Goal: Task Accomplishment & Management: Manage account settings

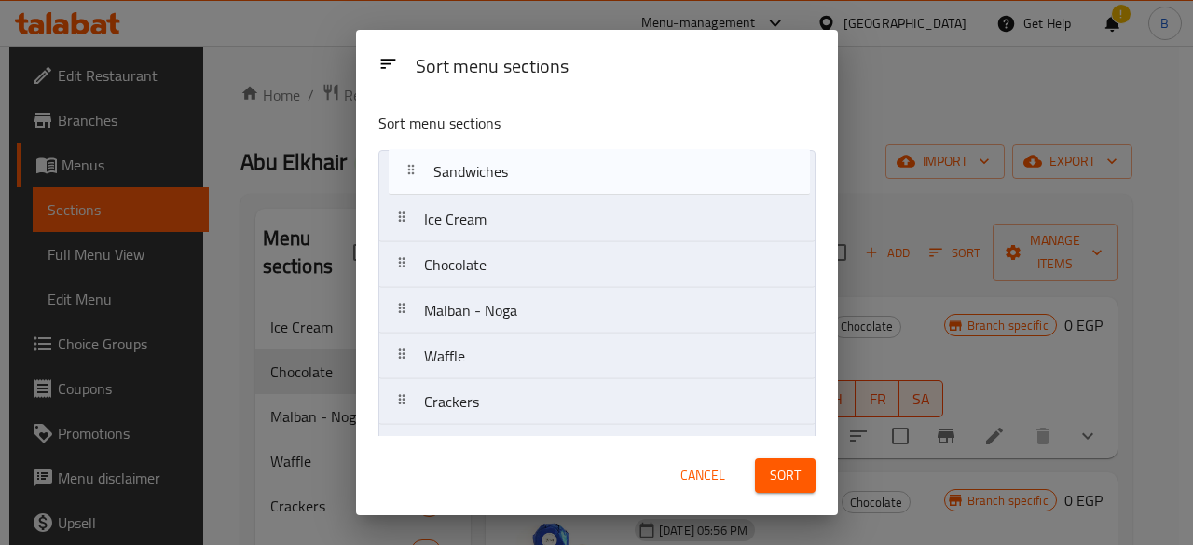
drag, startPoint x: 503, startPoint y: 337, endPoint x: 513, endPoint y: 166, distance: 170.9
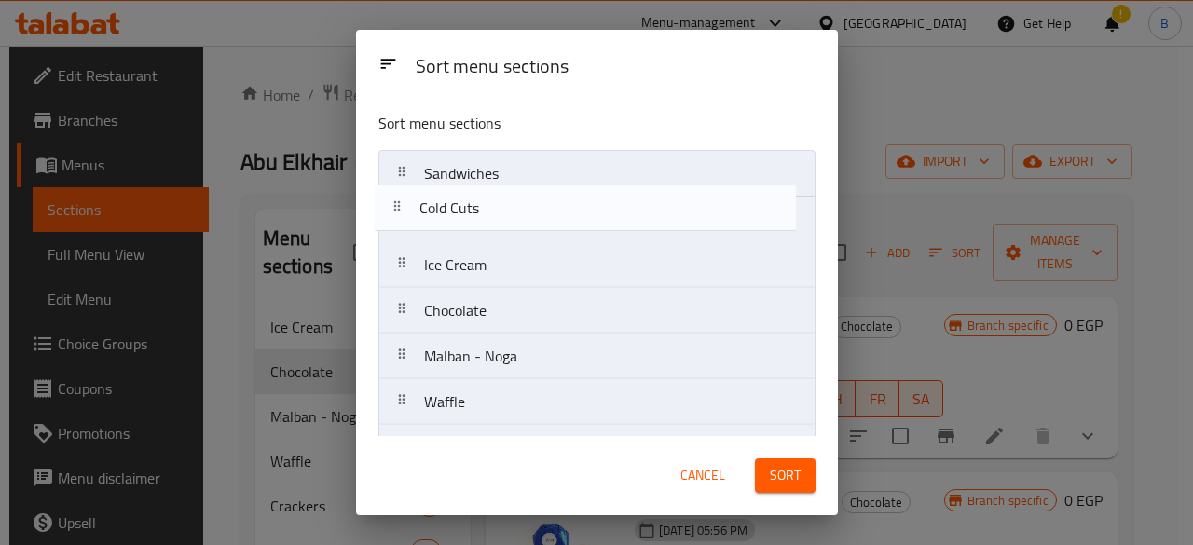
drag, startPoint x: 608, startPoint y: 256, endPoint x: 606, endPoint y: 206, distance: 50.4
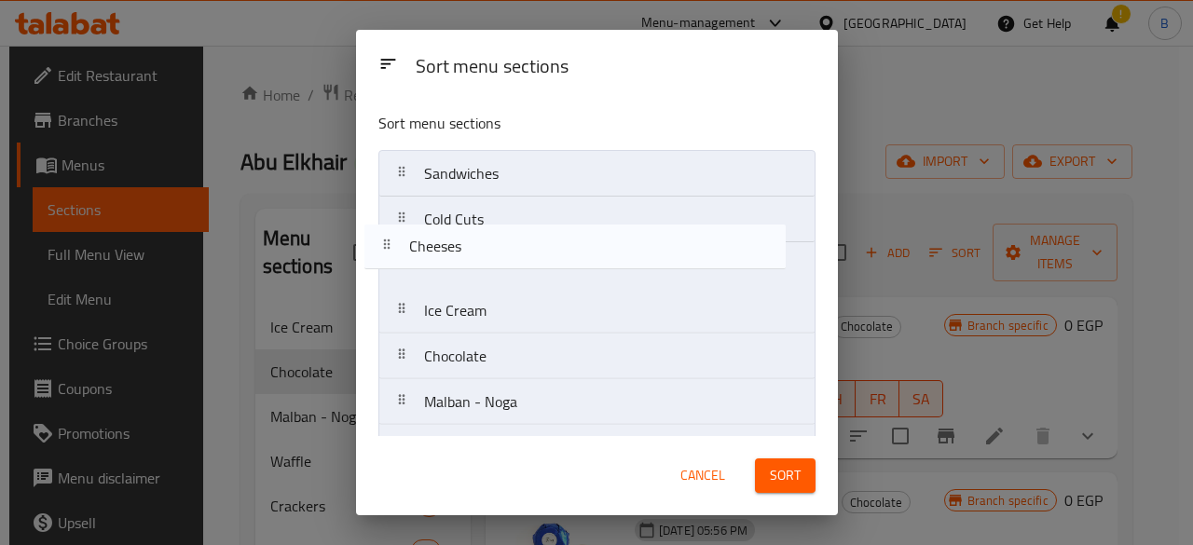
drag, startPoint x: 585, startPoint y: 304, endPoint x: 571, endPoint y: 246, distance: 59.5
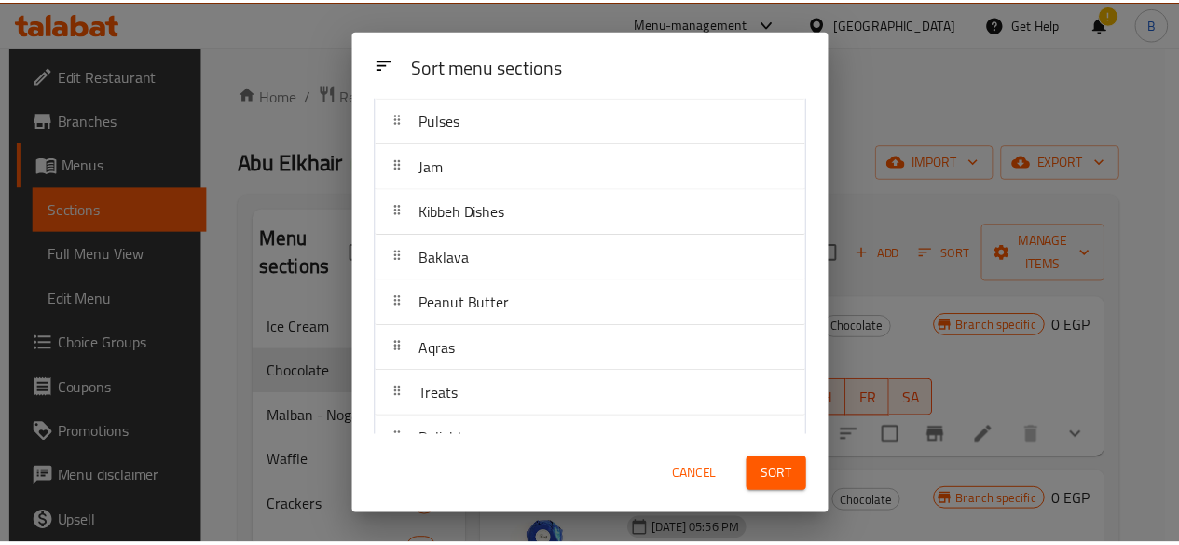
scroll to position [1536, 0]
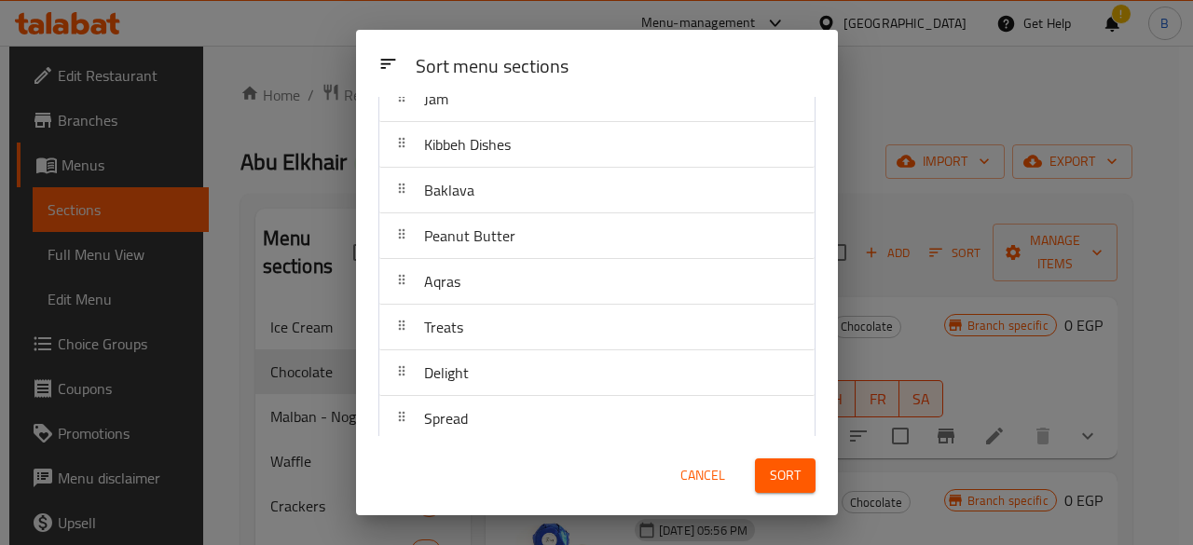
click at [781, 467] on span "Sort" at bounding box center [785, 475] width 31 height 23
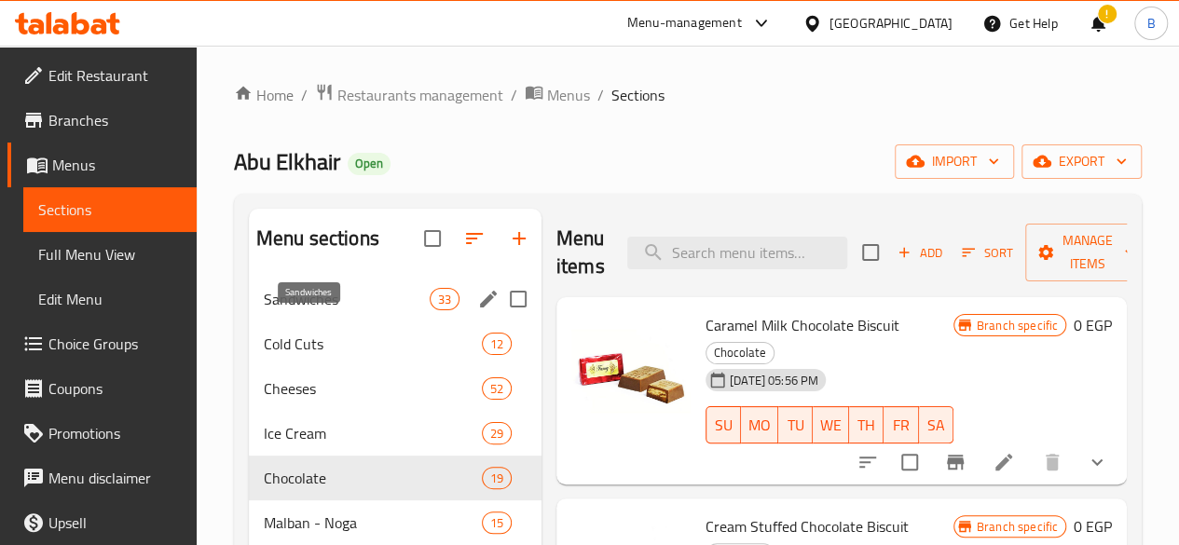
click at [306, 310] on span "Sandwiches" at bounding box center [347, 299] width 166 height 22
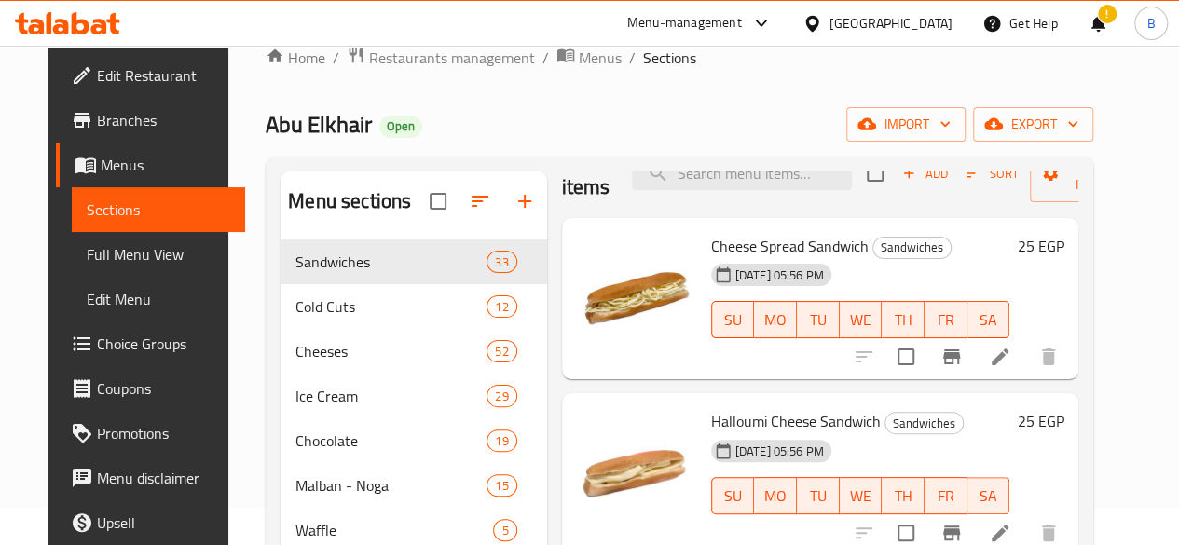
scroll to position [44, 0]
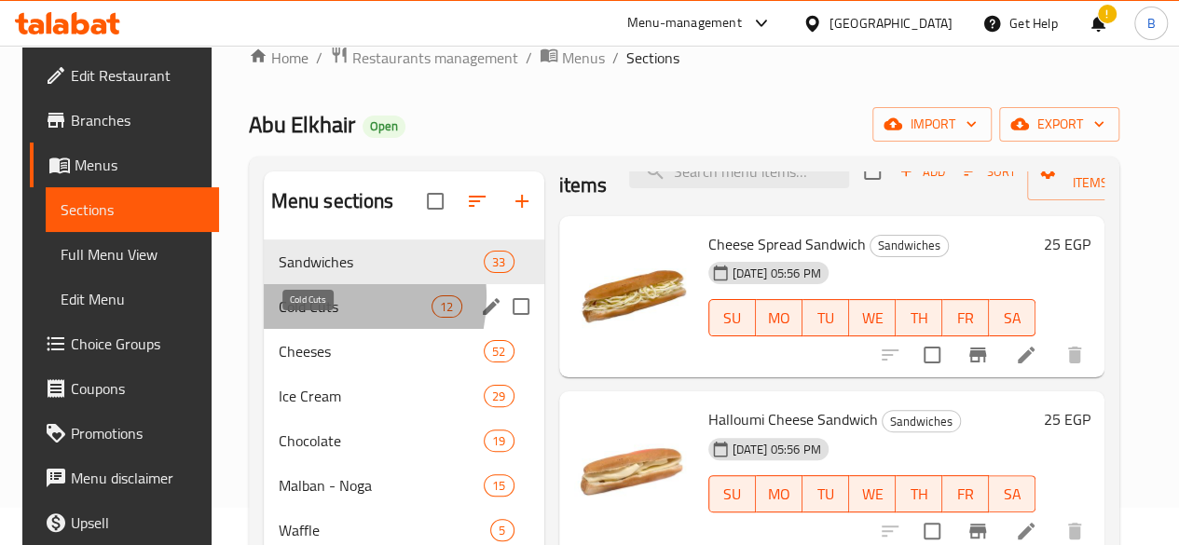
click at [314, 318] on span "Cold Cuts" at bounding box center [356, 307] width 154 height 22
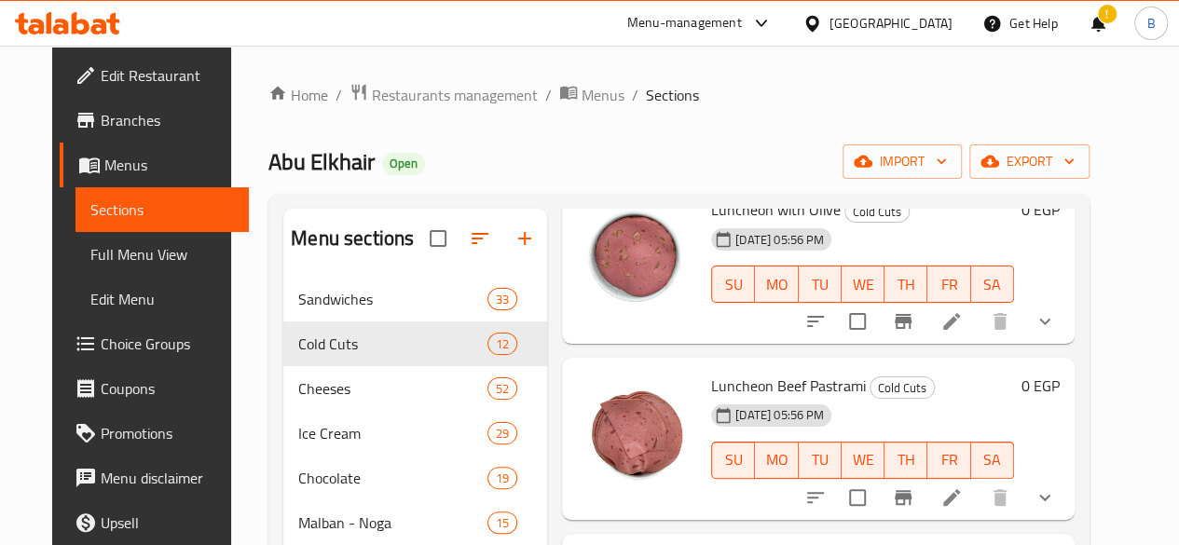
click at [775, 170] on div "Abu Elkhair Open import export" at bounding box center [679, 162] width 821 height 34
click at [123, 117] on span "Branches" at bounding box center [167, 120] width 133 height 22
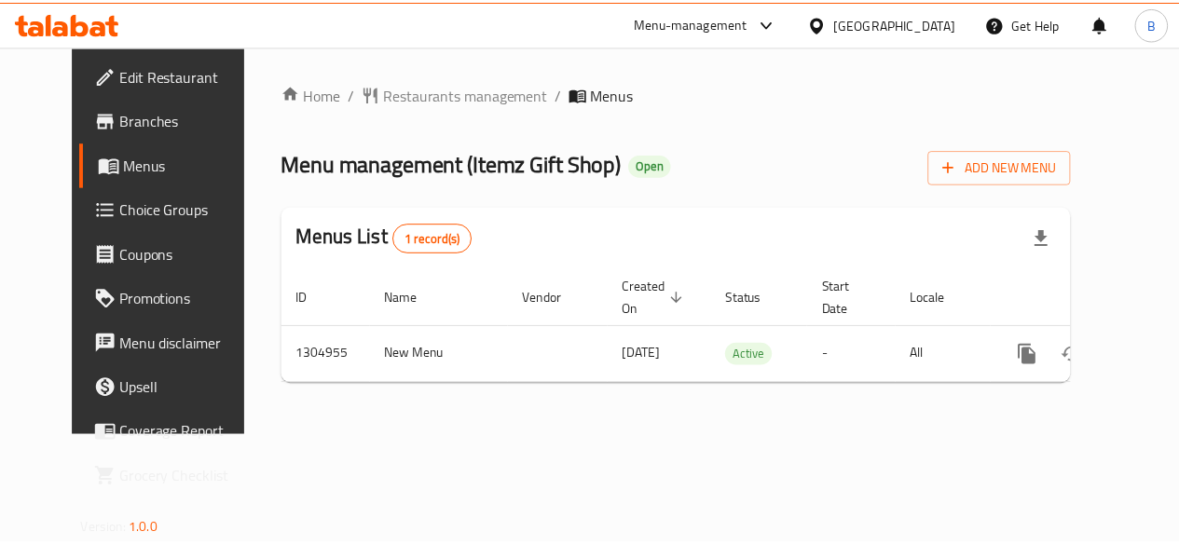
scroll to position [0, 7]
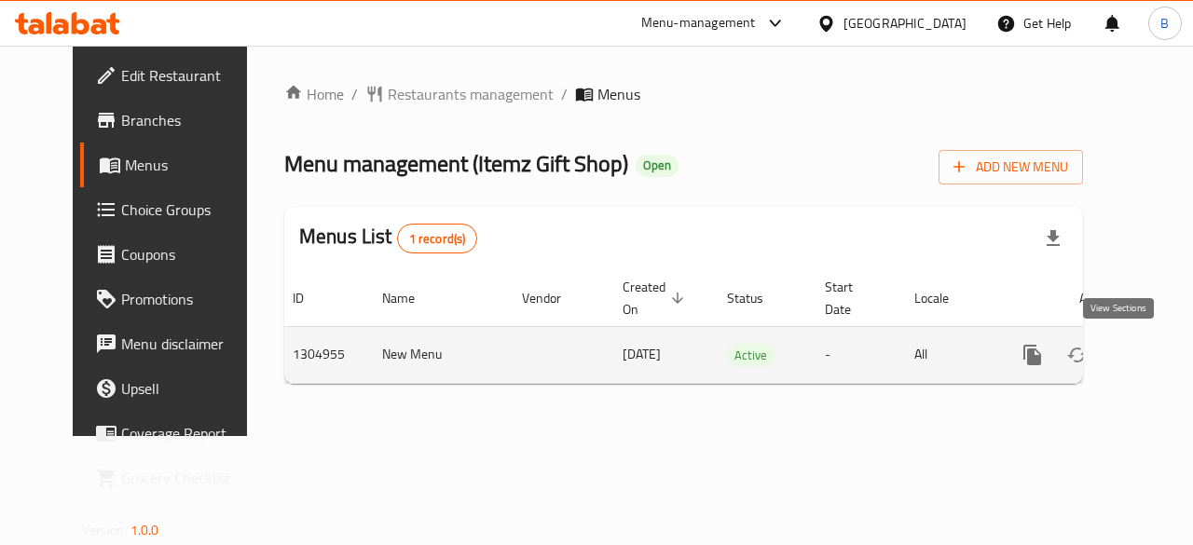
click at [1156, 360] on icon "enhanced table" at bounding box center [1167, 355] width 22 height 22
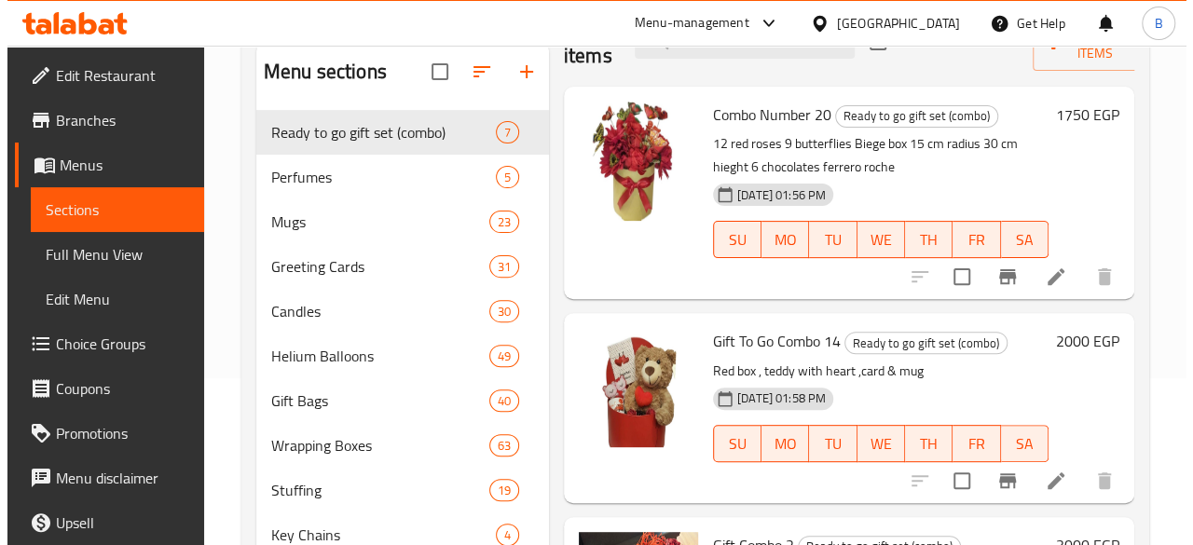
scroll to position [166, 0]
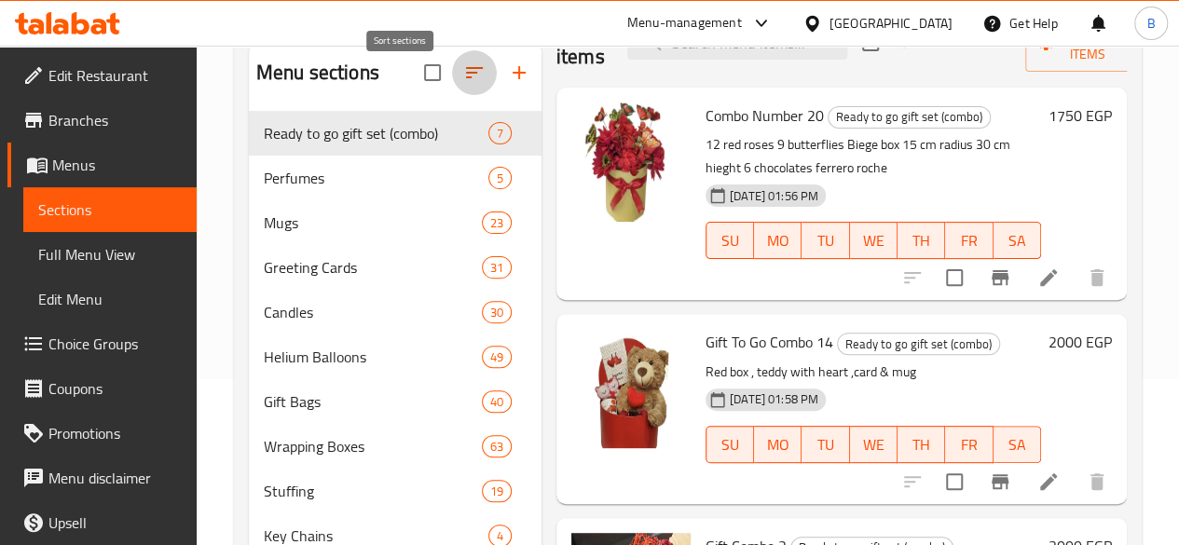
click at [463, 76] on icon "button" at bounding box center [474, 73] width 22 height 22
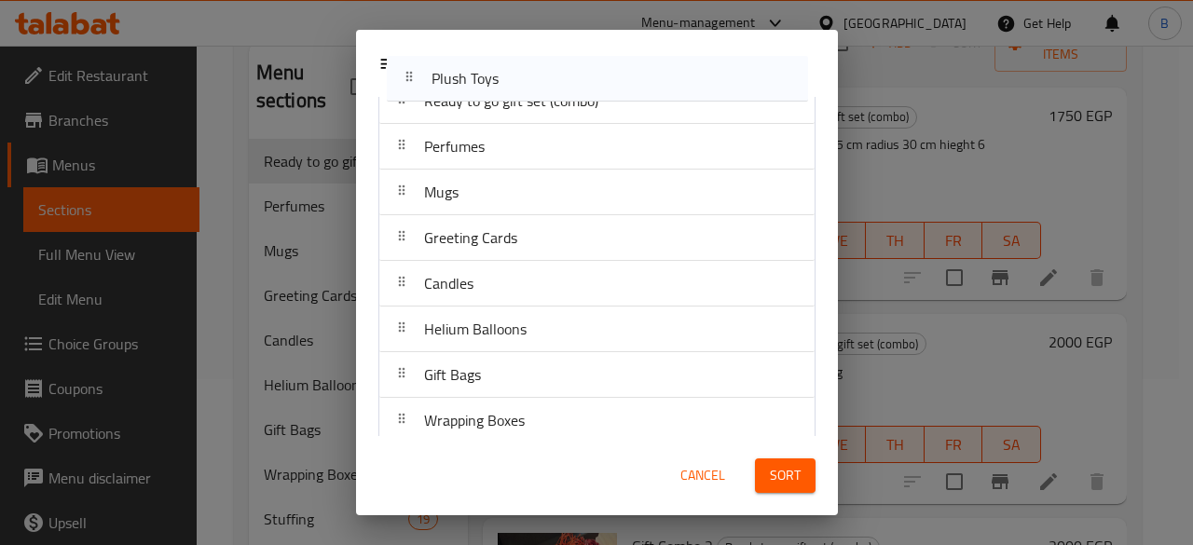
scroll to position [0, 0]
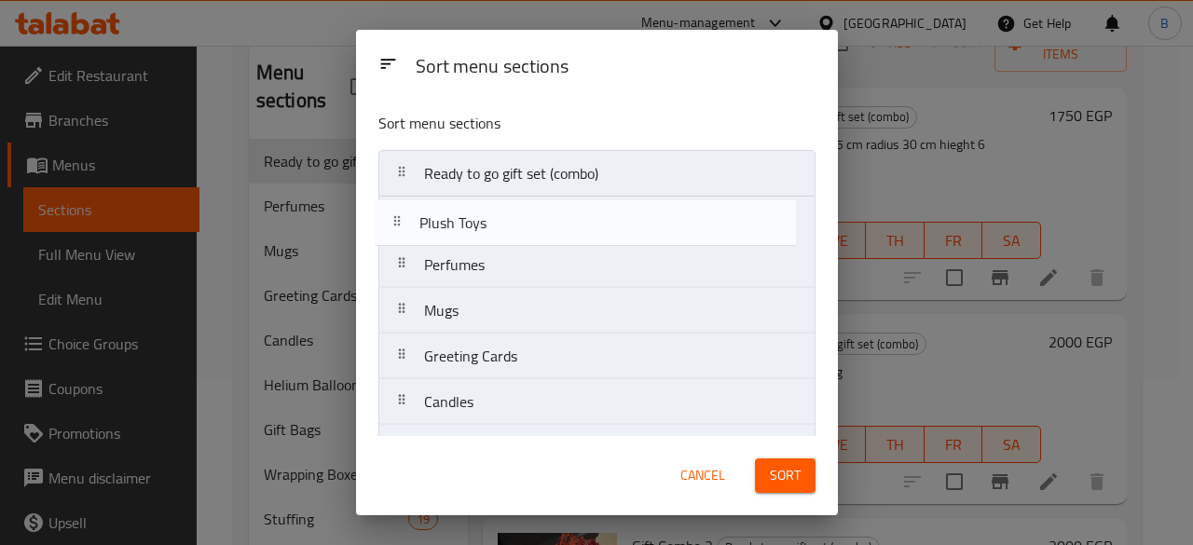
drag, startPoint x: 701, startPoint y: 351, endPoint x: 703, endPoint y: 204, distance: 147.3
click at [703, 204] on nav "Ready to go gift set (combo) Perfumes Mugs Greeting Cards Candles Helium Balloo…" at bounding box center [597, 425] width 437 height 550
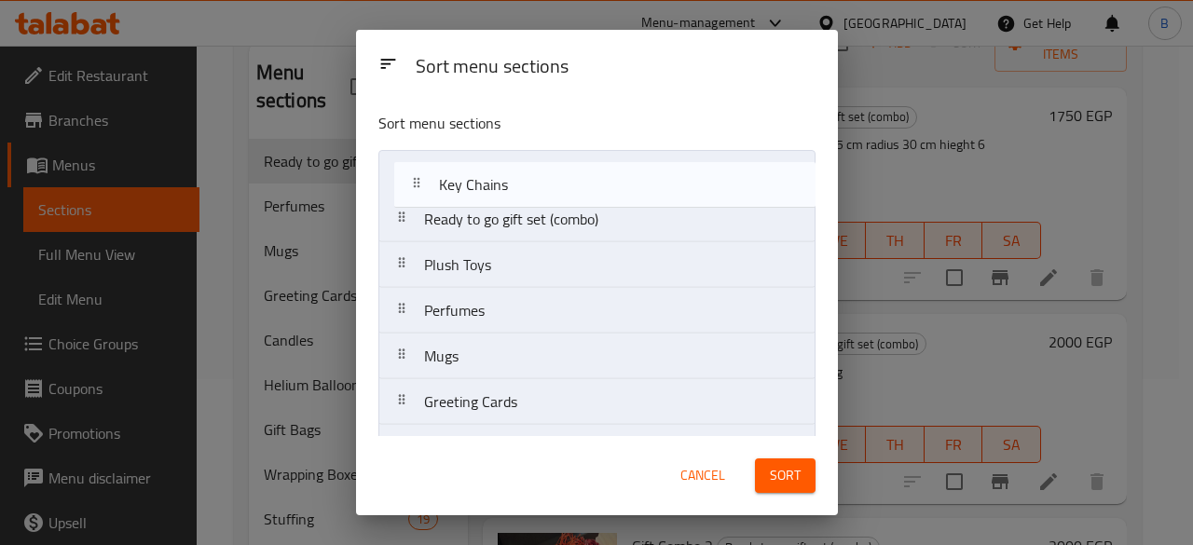
drag, startPoint x: 718, startPoint y: 355, endPoint x: 733, endPoint y: 172, distance: 184.3
click at [733, 172] on nav "Ready to go gift set (combo) Plush Toys Perfumes Mugs Greeting Cards Candles He…" at bounding box center [597, 425] width 437 height 550
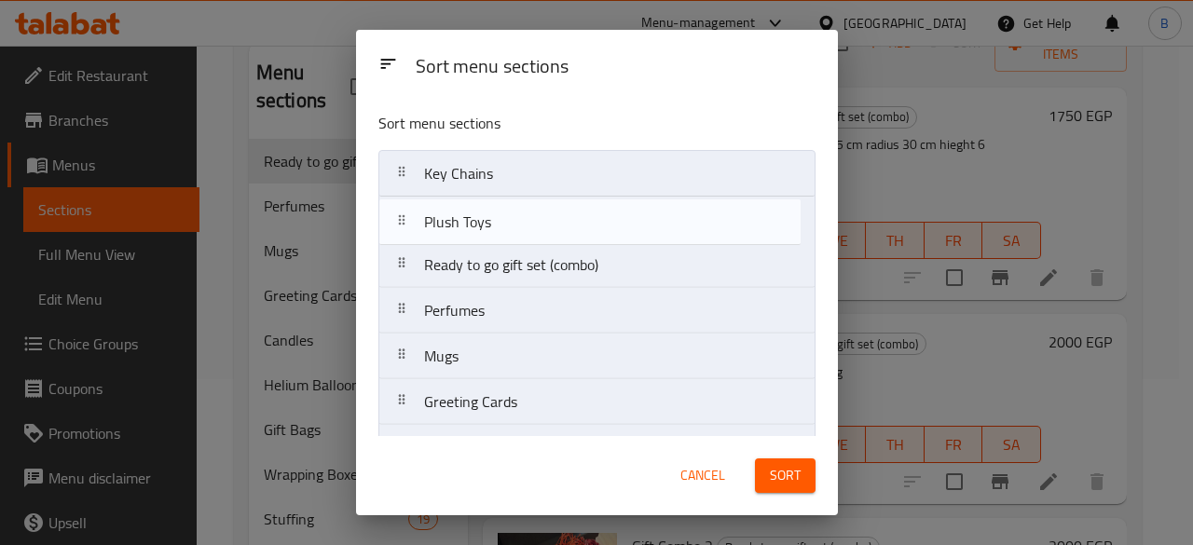
drag, startPoint x: 645, startPoint y: 262, endPoint x: 648, endPoint y: 213, distance: 49.5
click at [648, 213] on nav "Key Chains Ready to go gift set (combo) Plush Toys Perfumes Mugs Greeting Cards…" at bounding box center [597, 425] width 437 height 550
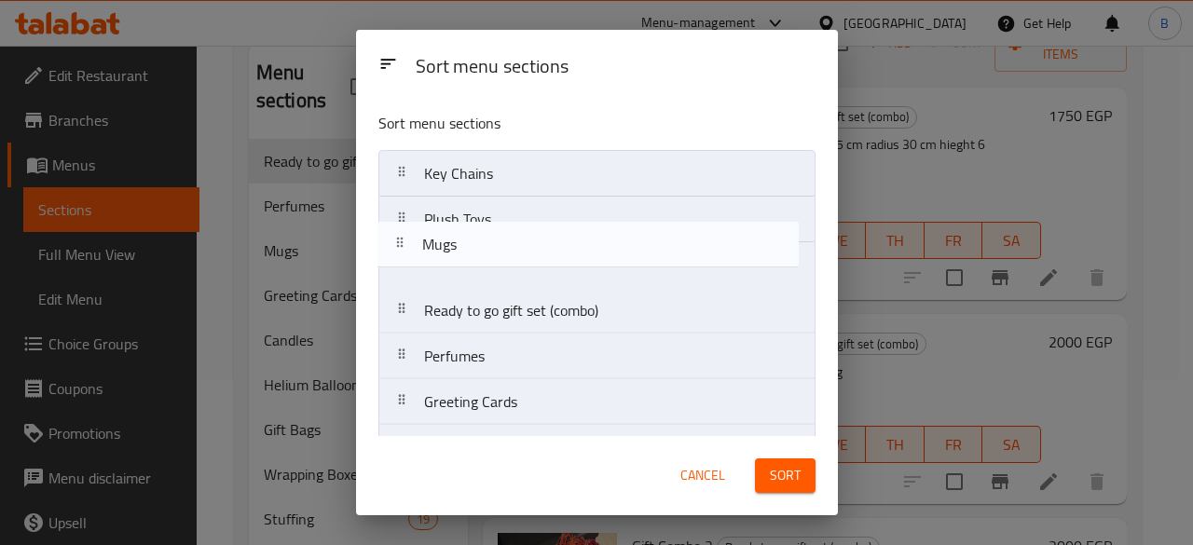
drag, startPoint x: 684, startPoint y: 337, endPoint x: 685, endPoint y: 213, distance: 123.1
click at [685, 213] on nav "Key Chains Plush Toys Ready to go gift set (combo) Perfumes Mugs Greeting Cards…" at bounding box center [597, 425] width 437 height 550
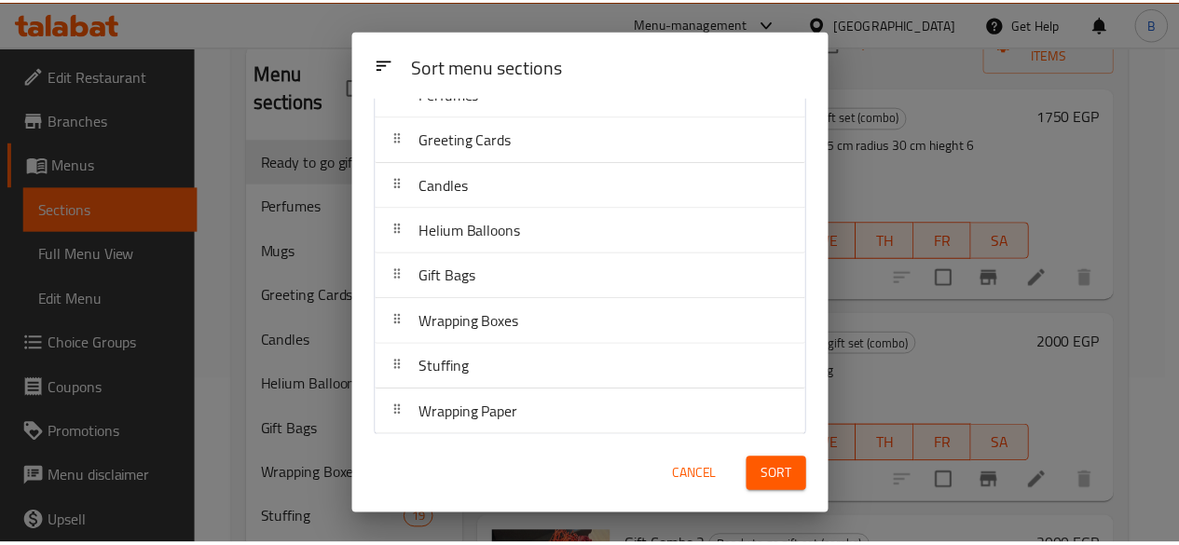
scroll to position [267, 0]
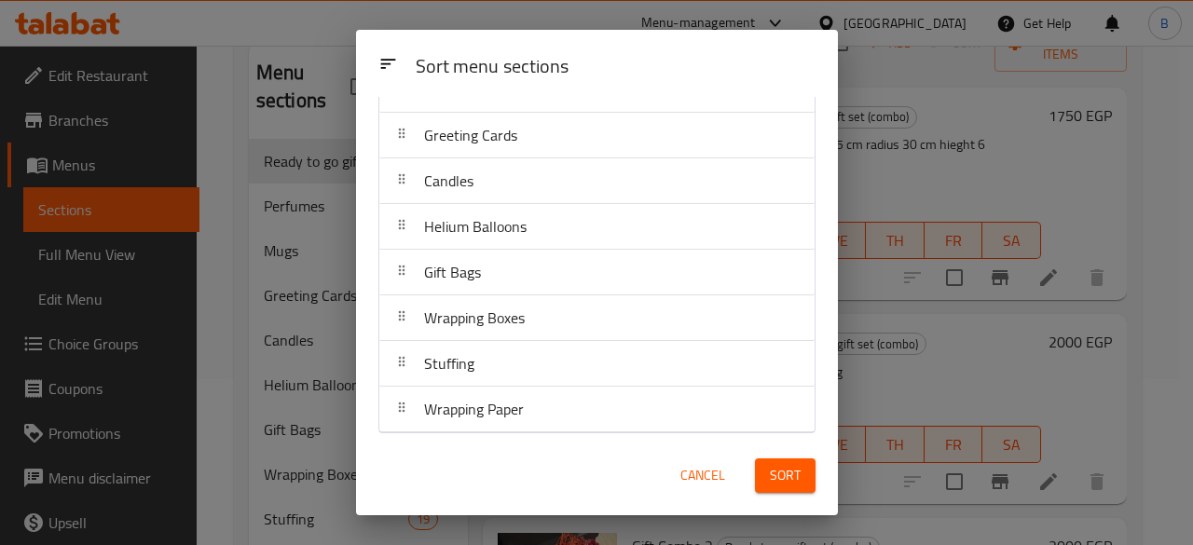
click at [787, 476] on span "Sort" at bounding box center [785, 475] width 31 height 23
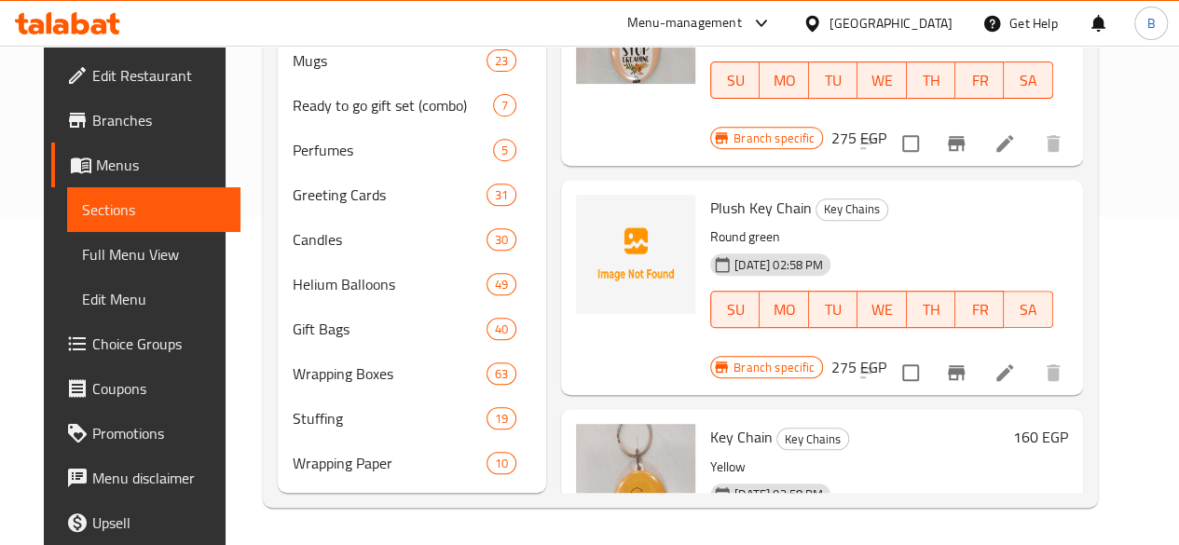
scroll to position [355, 0]
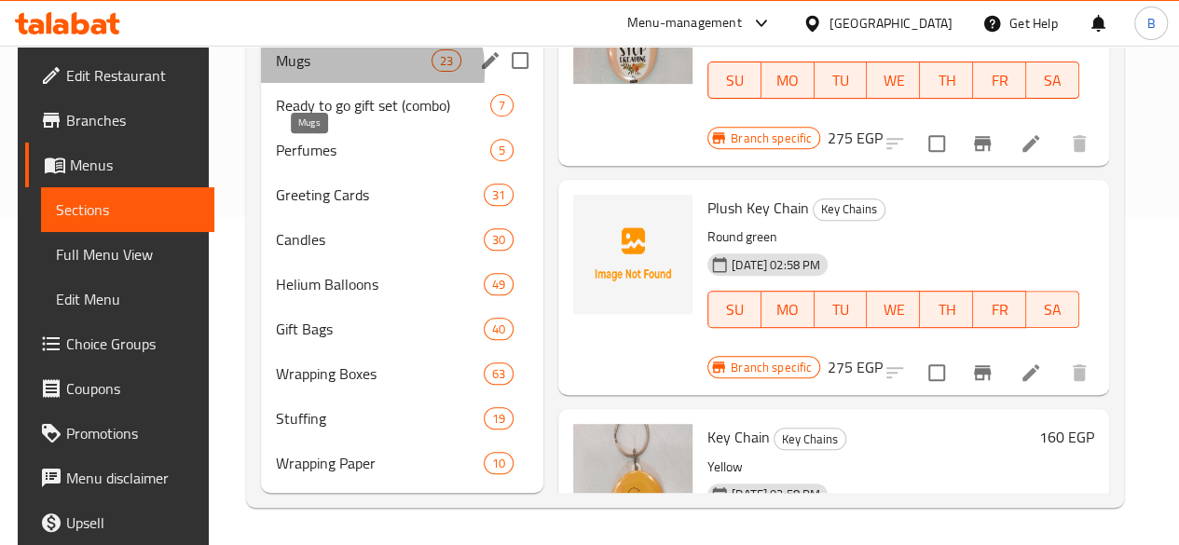
click at [324, 72] on span "Mugs" at bounding box center [354, 60] width 156 height 22
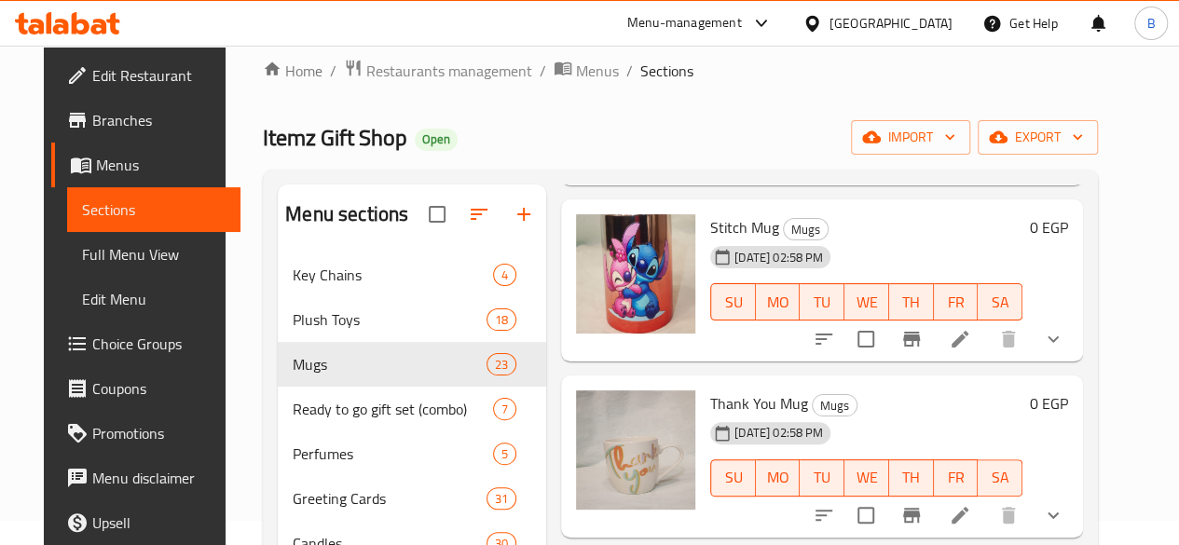
scroll to position [10, 0]
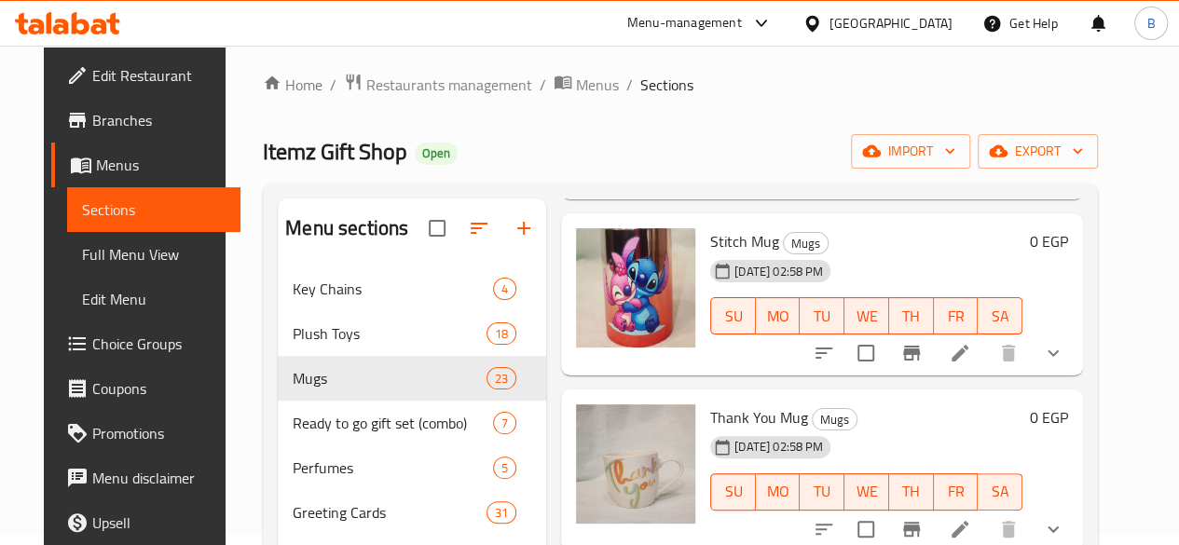
click at [773, 25] on icon at bounding box center [762, 23] width 22 height 22
click at [483, 130] on div "Home / Restaurants management / Menus / Sections Itemz Gift Shop Open import ex…" at bounding box center [680, 449] width 835 height 753
